Goal: Navigation & Orientation: Find specific page/section

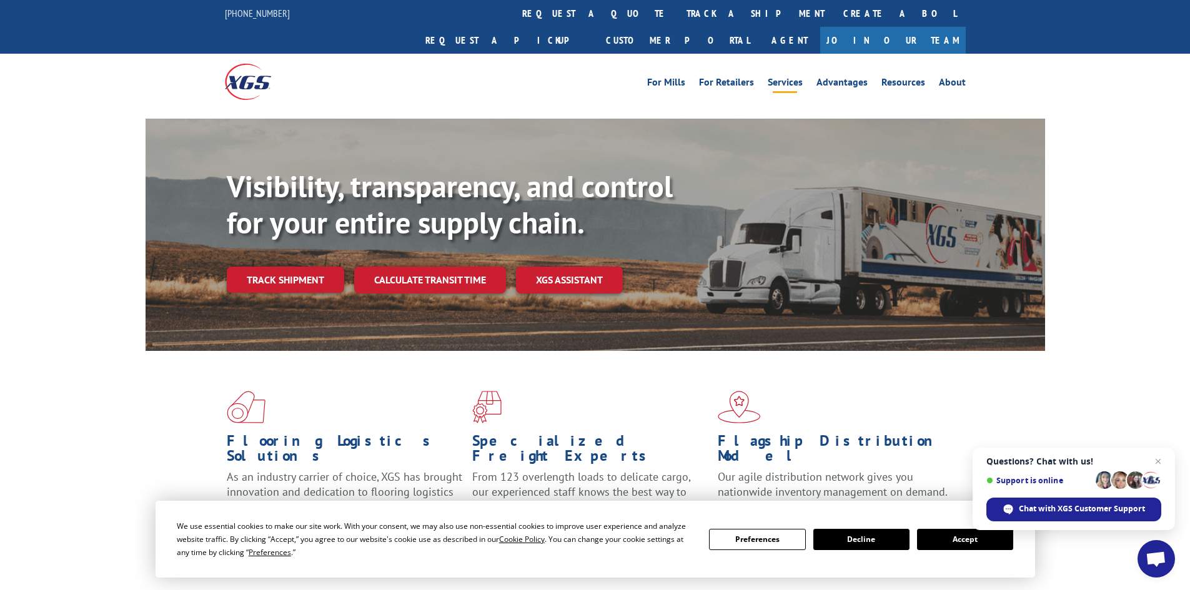
click at [799, 77] on link "Services" at bounding box center [784, 84] width 35 height 14
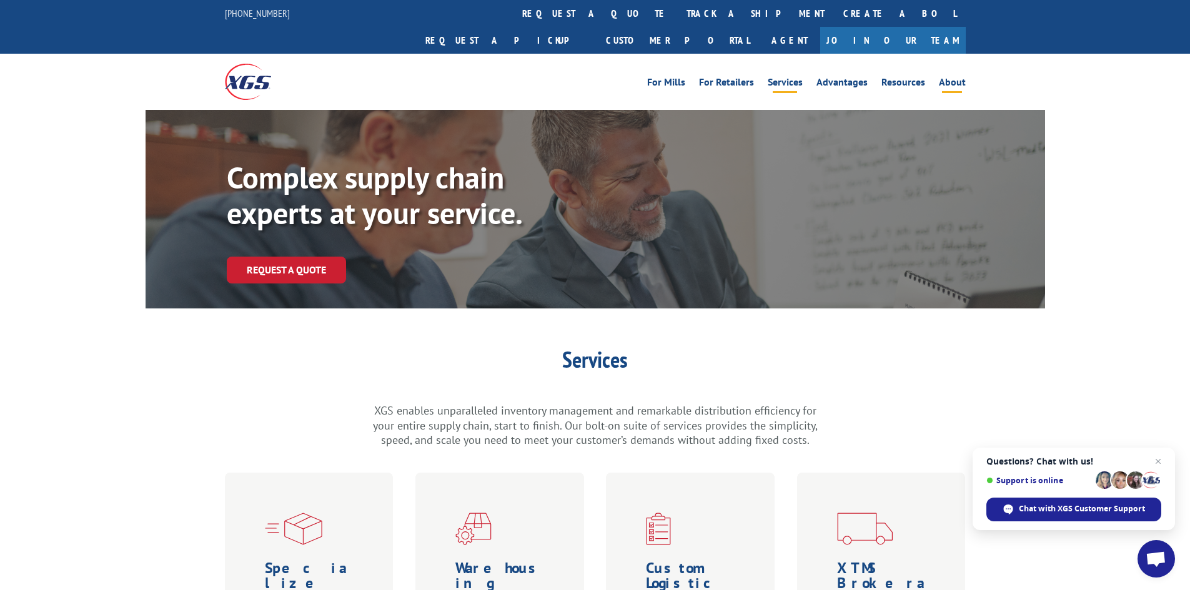
click at [948, 77] on link "About" at bounding box center [952, 84] width 27 height 14
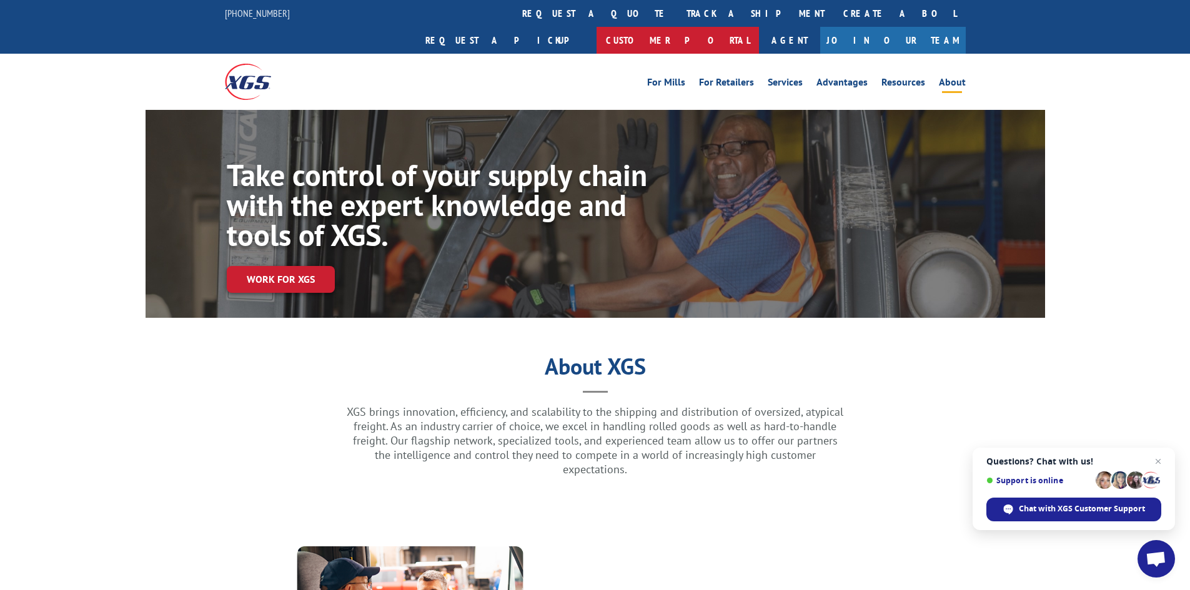
click at [759, 27] on link "Customer Portal" at bounding box center [677, 40] width 162 height 27
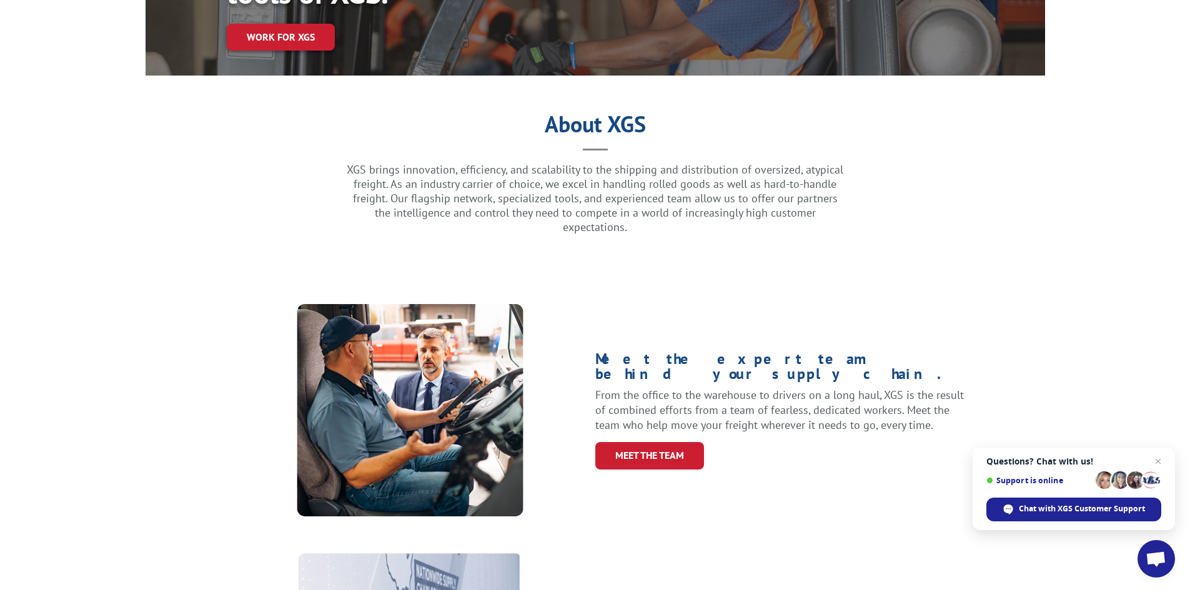
scroll to position [250, 0]
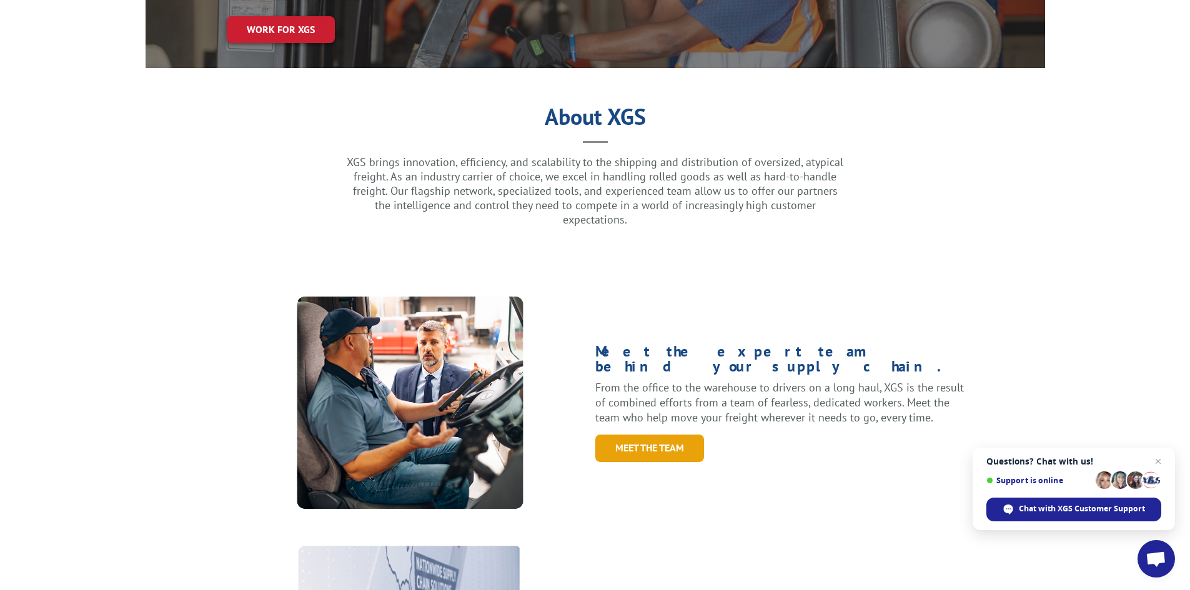
click at [663, 435] on link "Meet the Team" at bounding box center [649, 448] width 109 height 27
